Goal: Find specific page/section: Find specific page/section

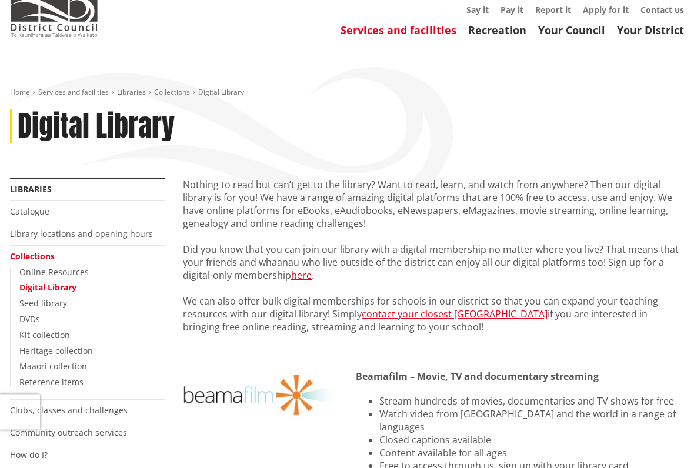
scroll to position [116, 0]
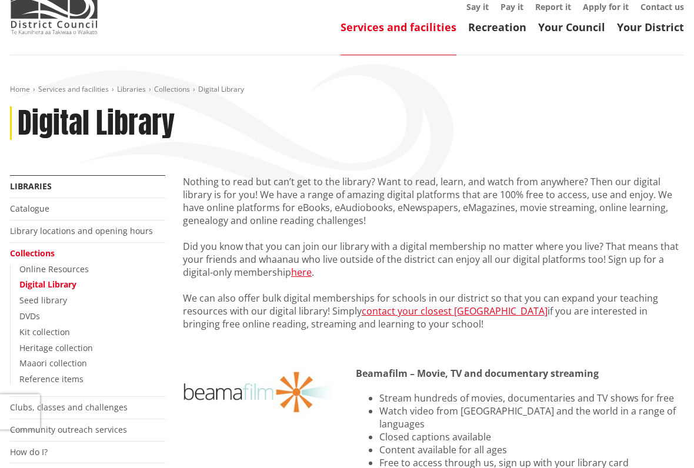
click at [307, 267] on link "here" at bounding box center [301, 273] width 21 height 13
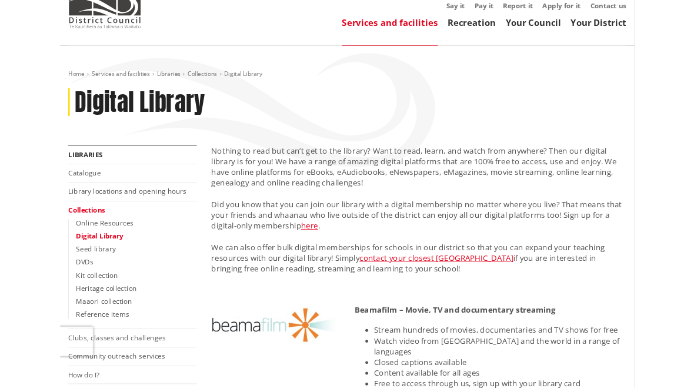
scroll to position [149, 0]
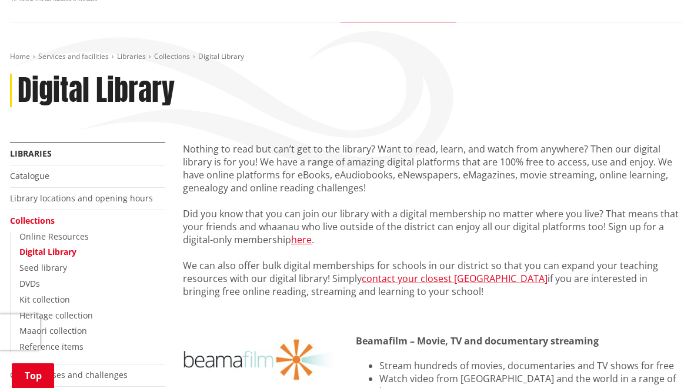
click at [305, 233] on link "here" at bounding box center [301, 239] width 21 height 13
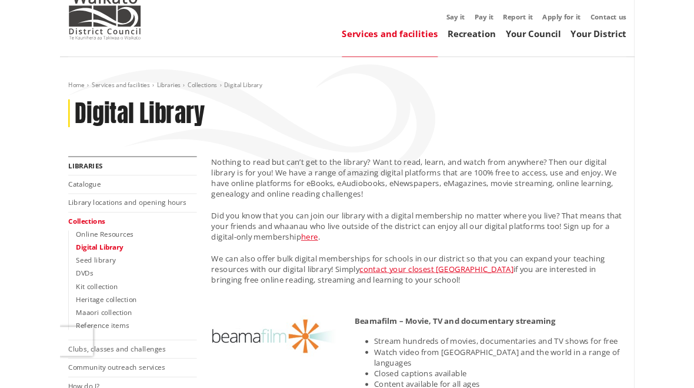
scroll to position [104, 0]
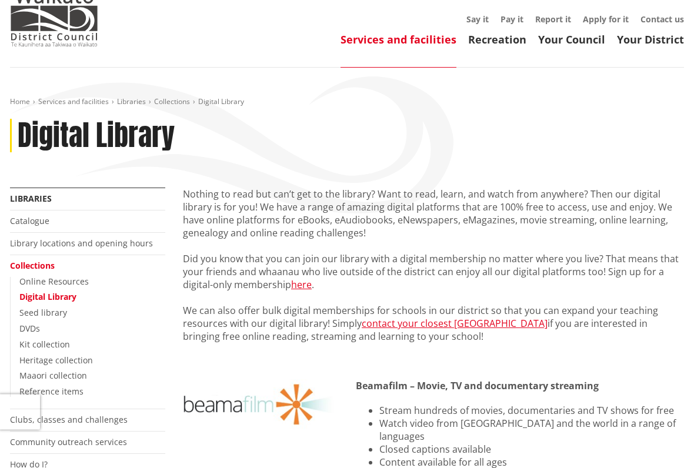
click at [306, 279] on link "here" at bounding box center [301, 285] width 21 height 13
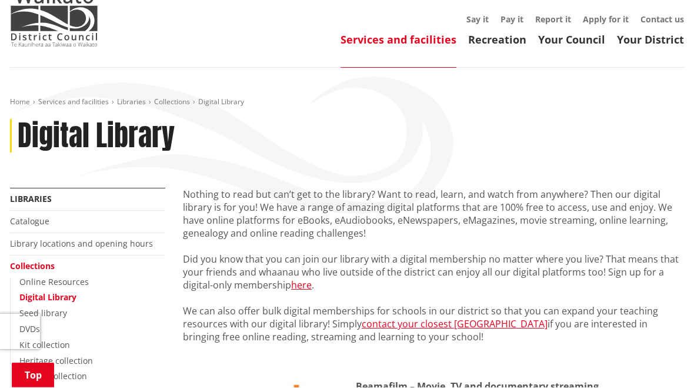
scroll to position [137, 0]
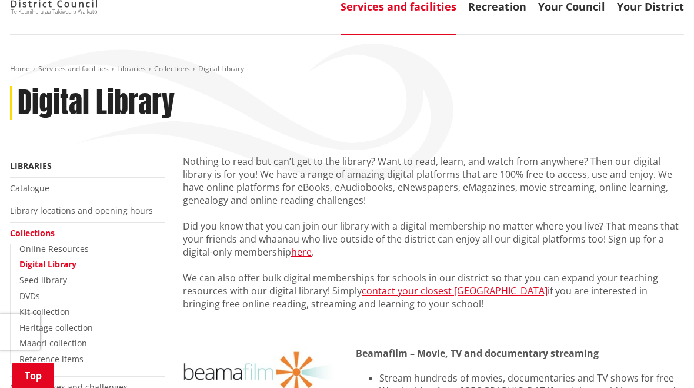
click at [308, 245] on link "here" at bounding box center [301, 251] width 21 height 13
click at [304, 245] on link "here" at bounding box center [301, 251] width 21 height 13
click at [305, 245] on link "here" at bounding box center [301, 251] width 21 height 13
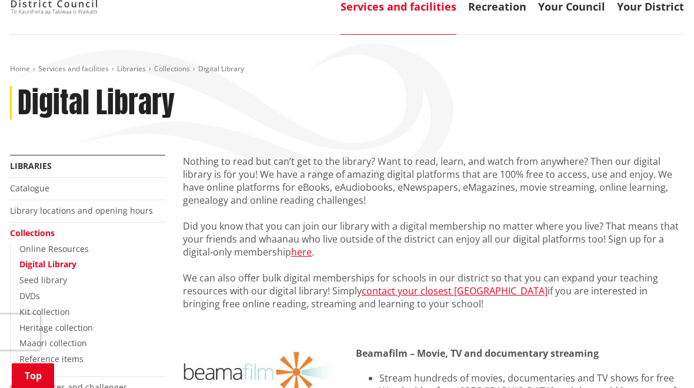
click at [309, 245] on link "here" at bounding box center [301, 251] width 21 height 13
click at [308, 245] on link "here" at bounding box center [301, 251] width 21 height 13
click at [309, 245] on link "here" at bounding box center [301, 251] width 21 height 13
click at [311, 245] on link "here" at bounding box center [301, 251] width 21 height 13
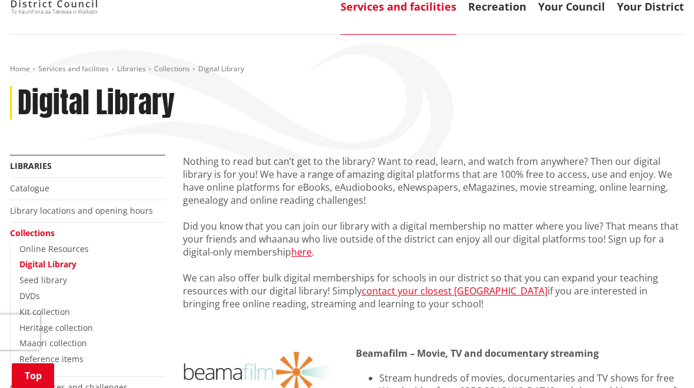
click at [482, 284] on link "contact your closest Waikato District library" at bounding box center [455, 290] width 186 height 13
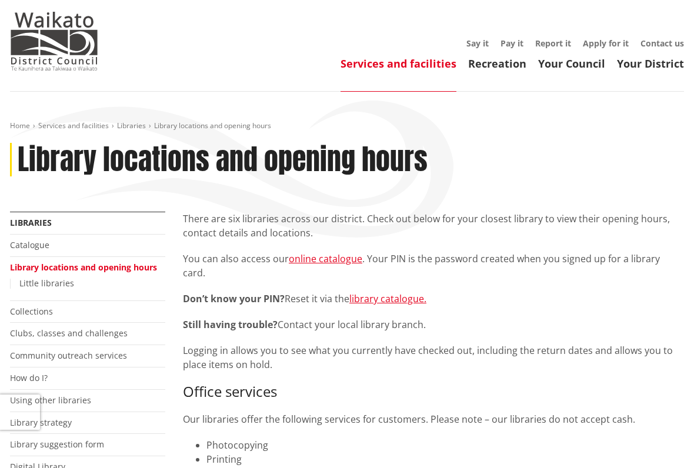
scroll to position [83, 0]
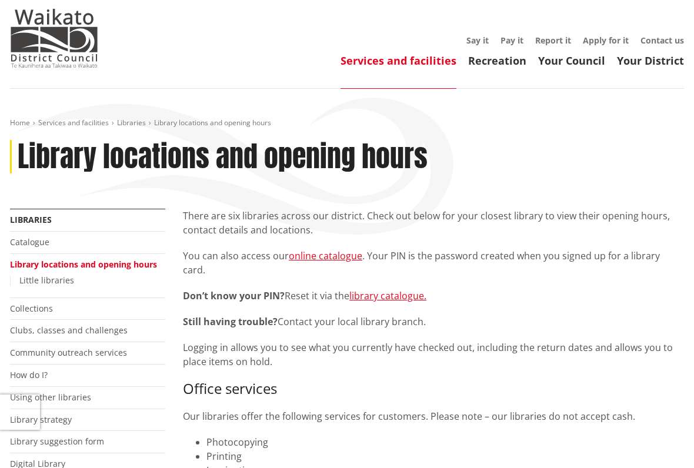
click at [334, 250] on link "online catalogue" at bounding box center [326, 256] width 74 height 13
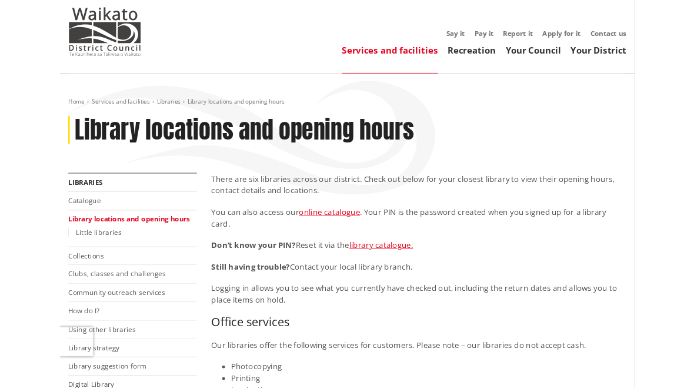
scroll to position [116, 0]
